Goal: Task Accomplishment & Management: Use online tool/utility

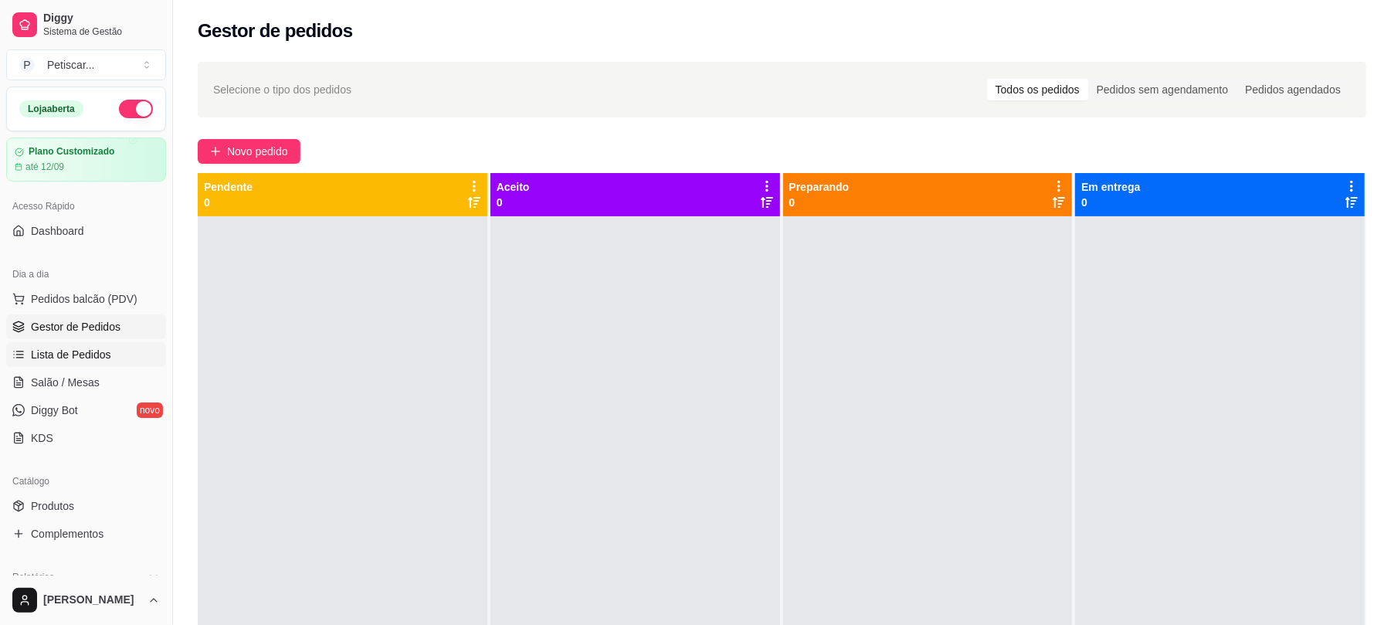
click at [71, 362] on span "Lista de Pedidos" at bounding box center [71, 354] width 80 height 15
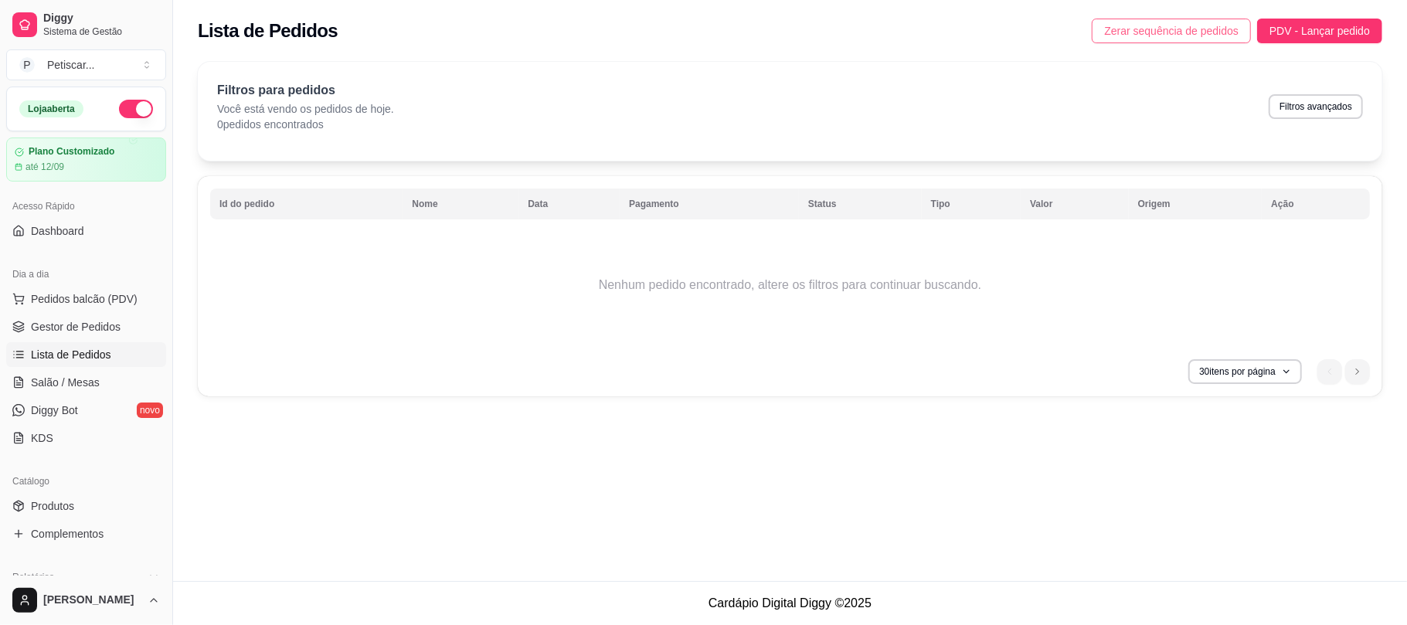
click at [1123, 32] on span "Zerar sequência de pedidos" at bounding box center [1171, 30] width 134 height 17
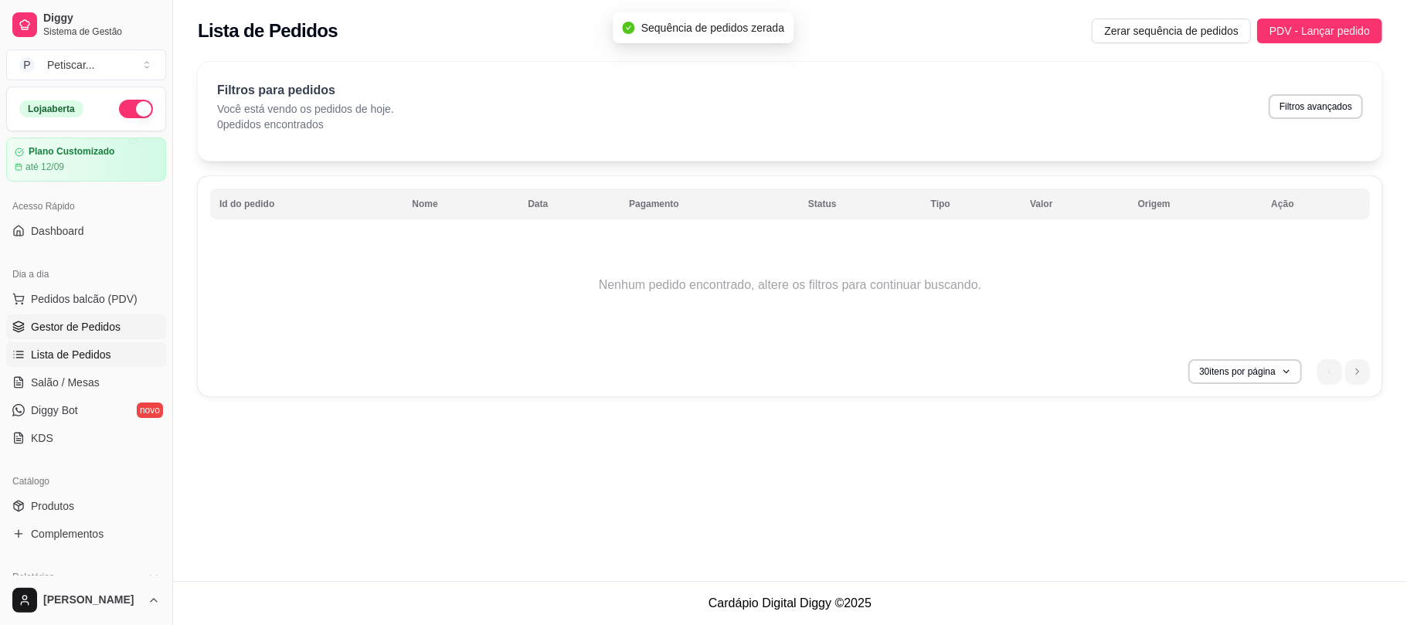
click at [78, 331] on span "Gestor de Pedidos" at bounding box center [76, 326] width 90 height 15
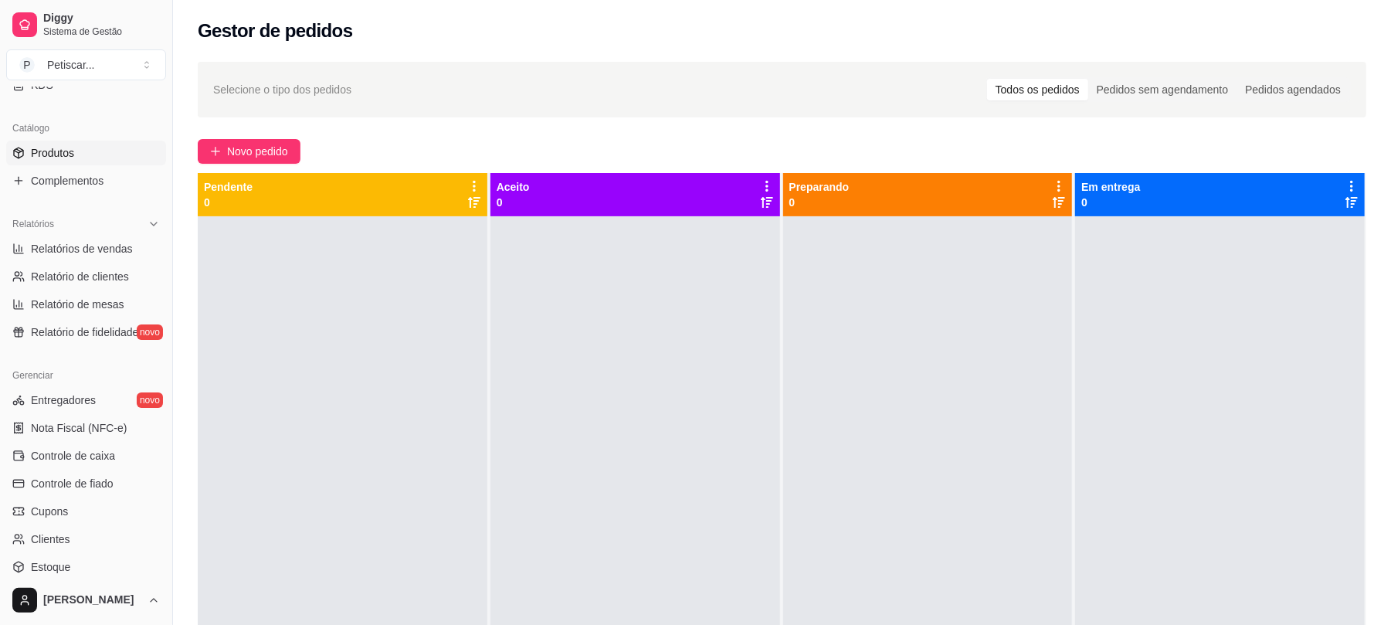
scroll to position [352, 0]
click at [94, 452] on span "Controle de caixa" at bounding box center [73, 456] width 84 height 15
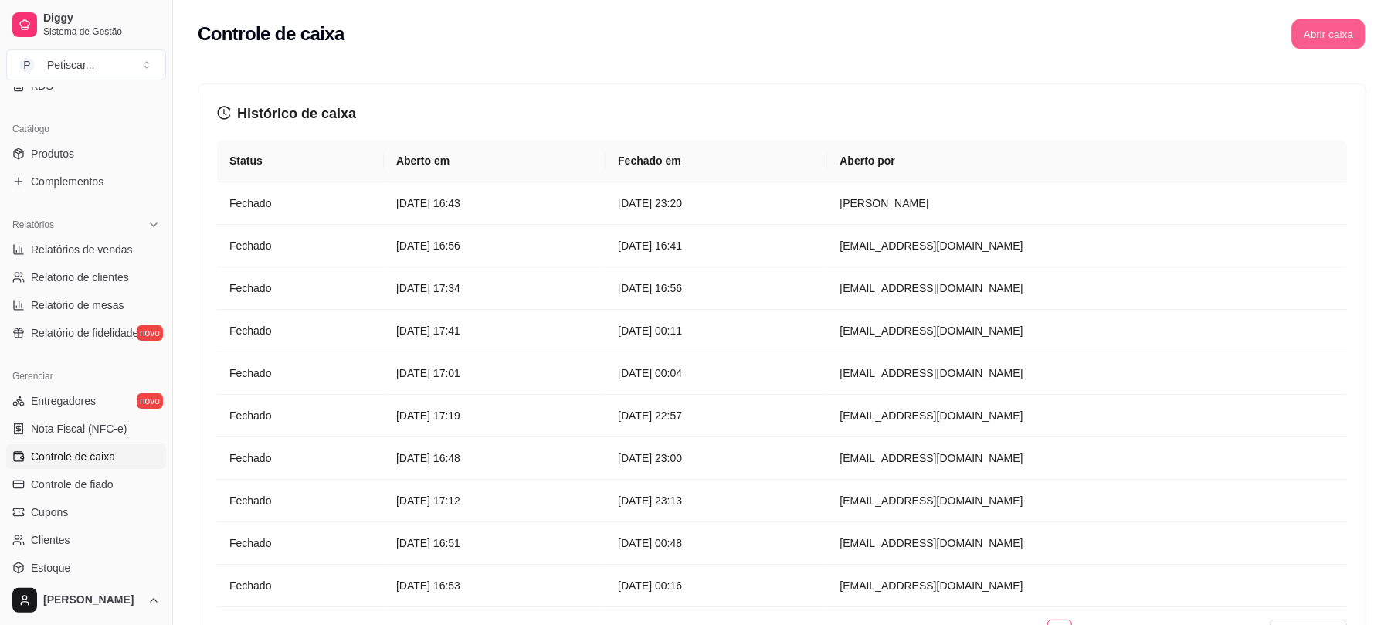
click at [1324, 40] on button "Abrir caixa" at bounding box center [1328, 34] width 73 height 30
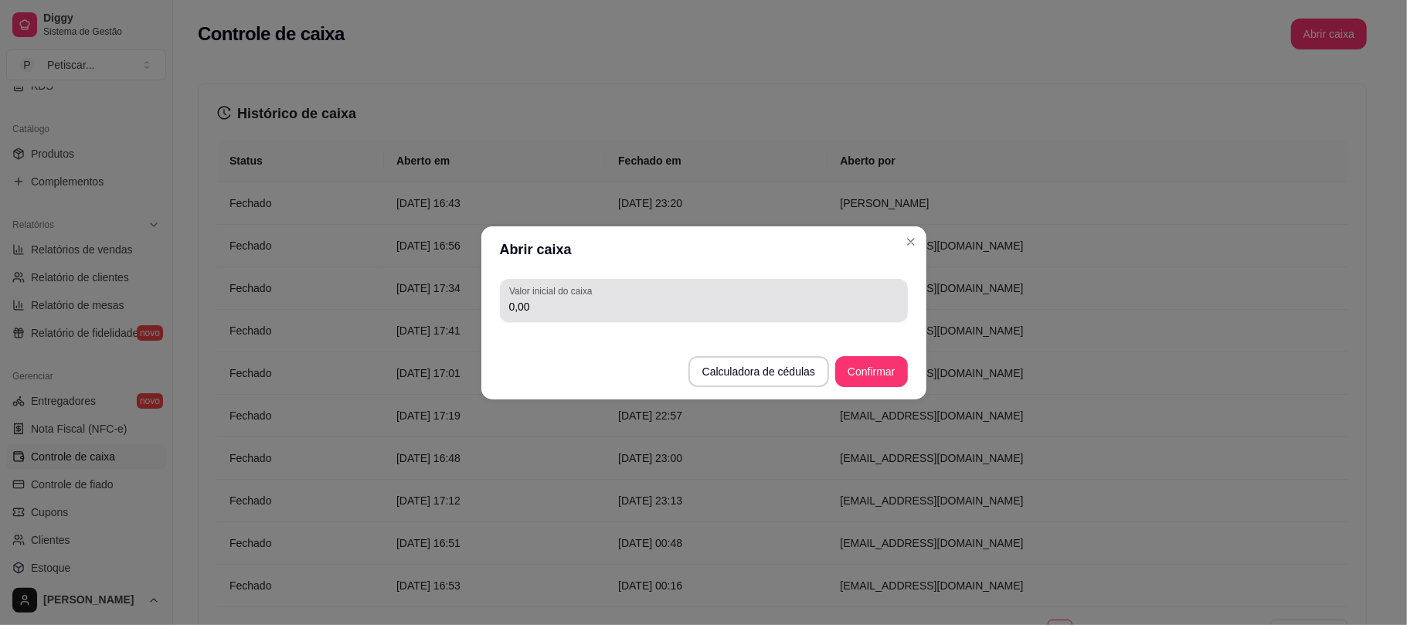
click at [816, 281] on div "Valor inicial do caixa 0,00" at bounding box center [704, 300] width 408 height 43
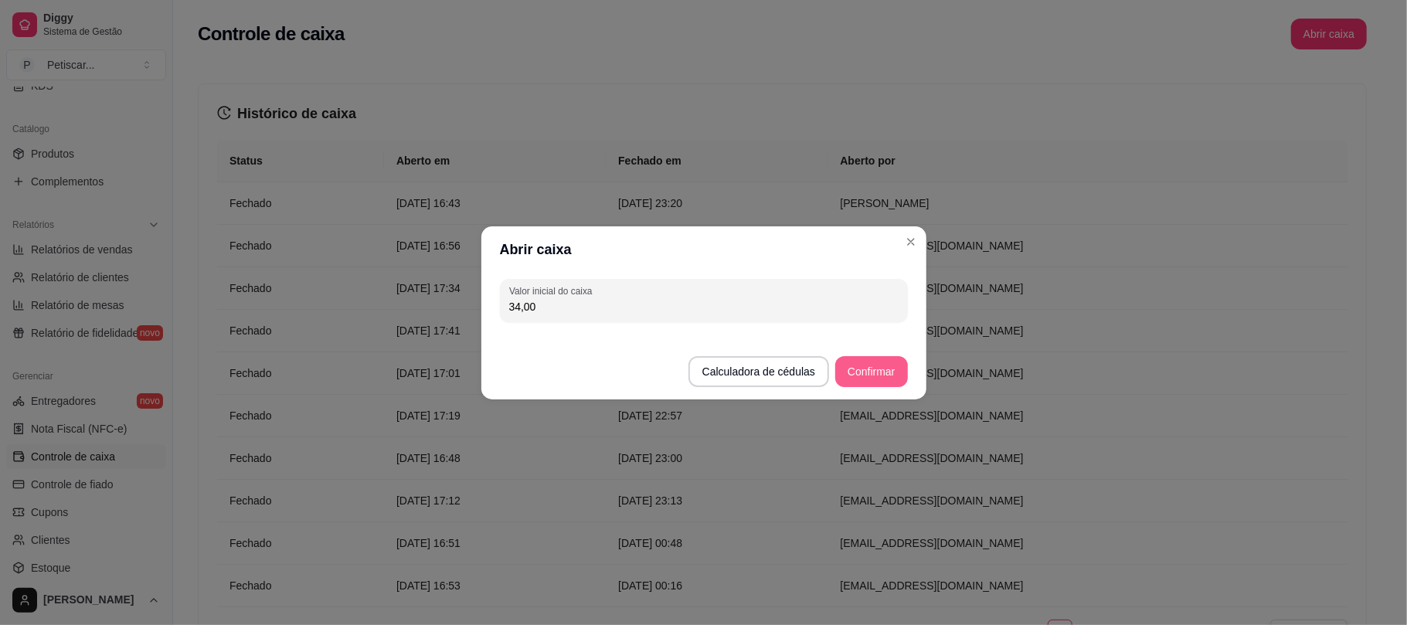
type input "34,00"
click at [888, 382] on button "Confirmar" at bounding box center [871, 371] width 70 height 30
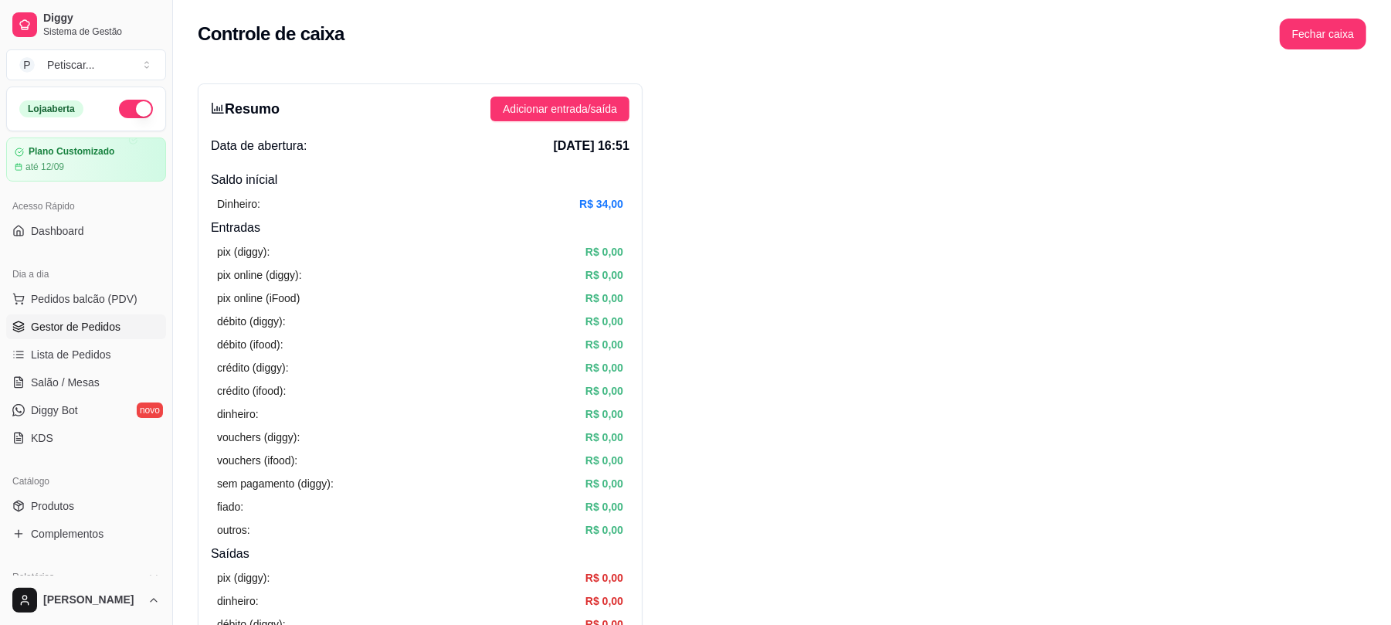
click at [111, 335] on span "Gestor de Pedidos" at bounding box center [76, 326] width 90 height 15
